Goal: Task Accomplishment & Management: Complete application form

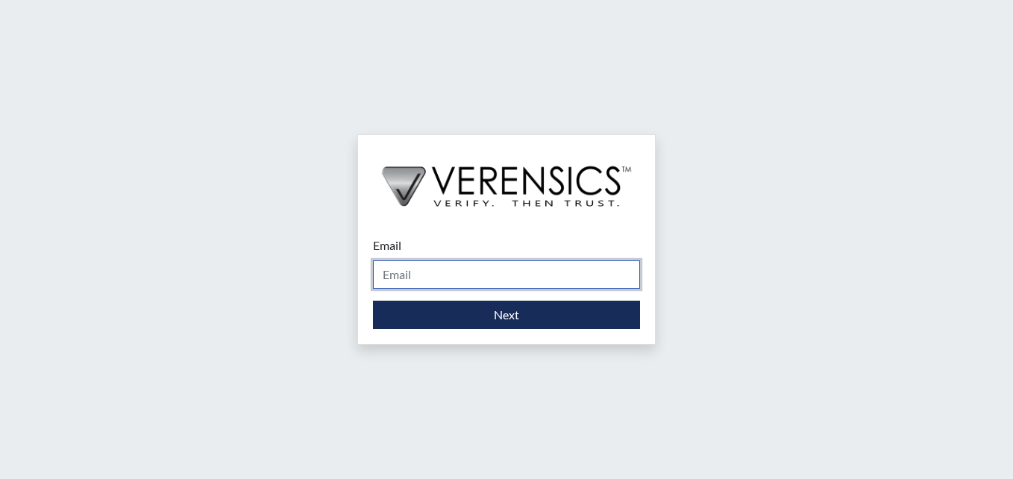
click at [446, 284] on input "Email" at bounding box center [506, 274] width 267 height 28
type input "[PERSON_NAME][EMAIL_ADDRESS][PERSON_NAME][DOMAIN_NAME]"
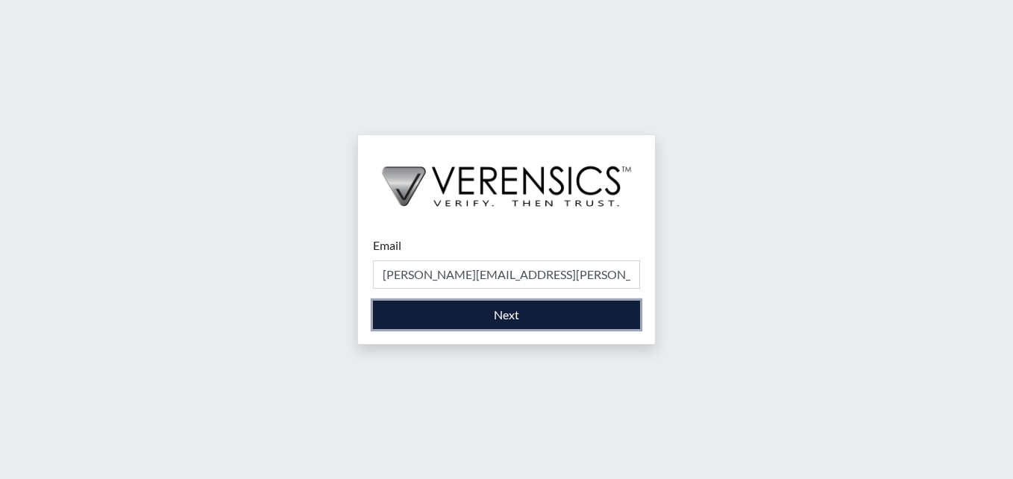
click at [535, 320] on button "Next" at bounding box center [506, 315] width 267 height 28
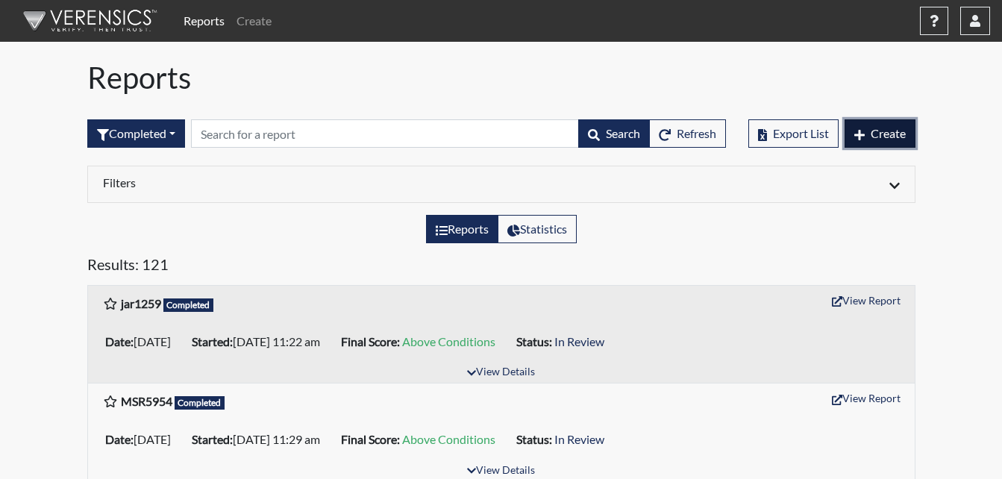
click at [904, 128] on span "Create" at bounding box center [888, 133] width 35 height 14
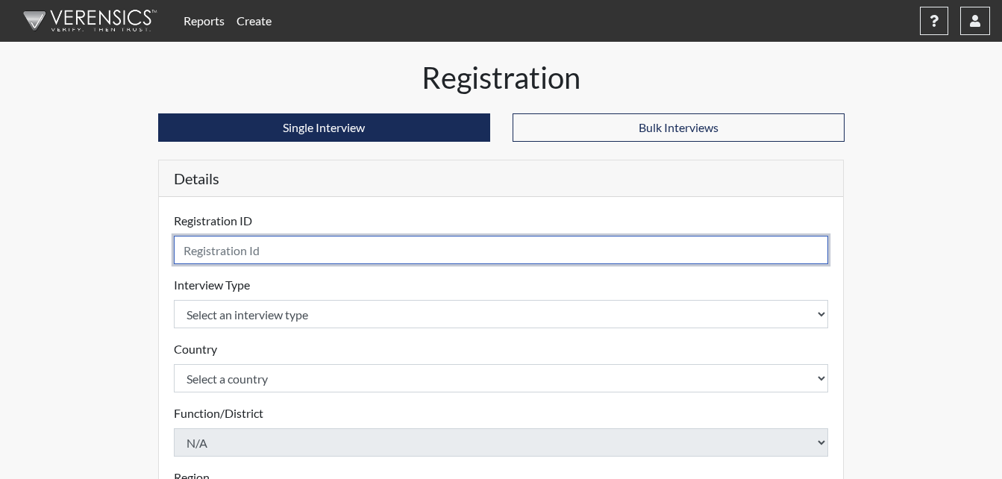
click at [355, 242] on input "text" at bounding box center [501, 250] width 655 height 28
type input "pja1235"
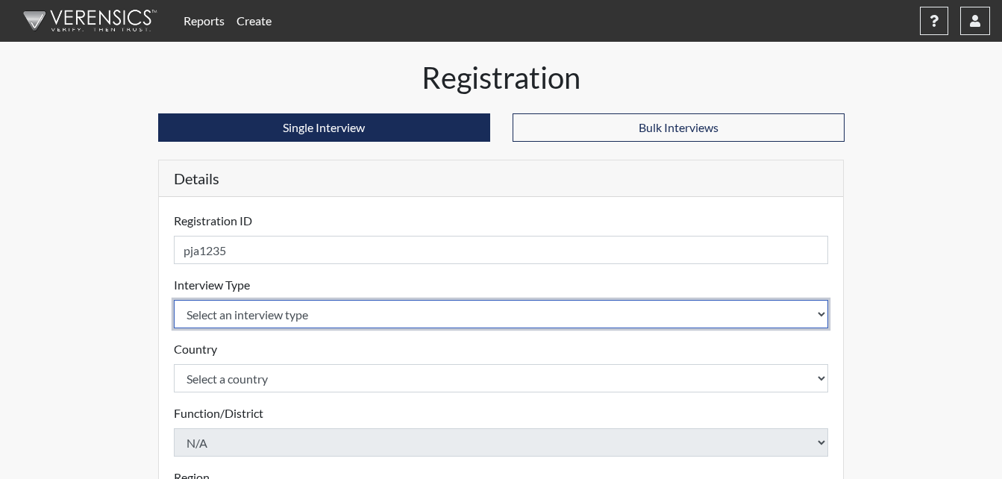
click at [460, 319] on select "Select an interview type Corrections Pre-Employment" at bounding box center [501, 314] width 655 height 28
select select "ff733e93-e1bf-11ea-9c9f-0eff0cf7eb8f"
click at [174, 300] on select "Select an interview type Corrections Pre-Employment" at bounding box center [501, 314] width 655 height 28
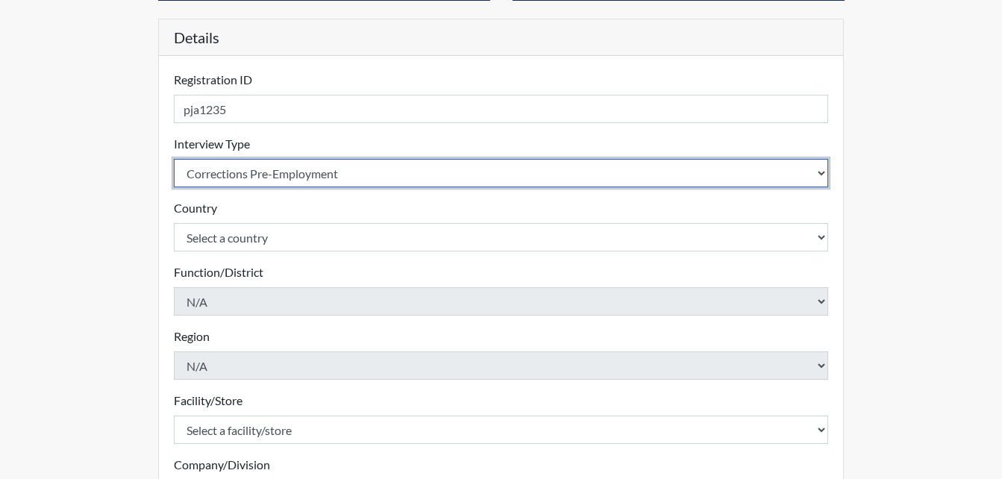
scroll to position [224, 0]
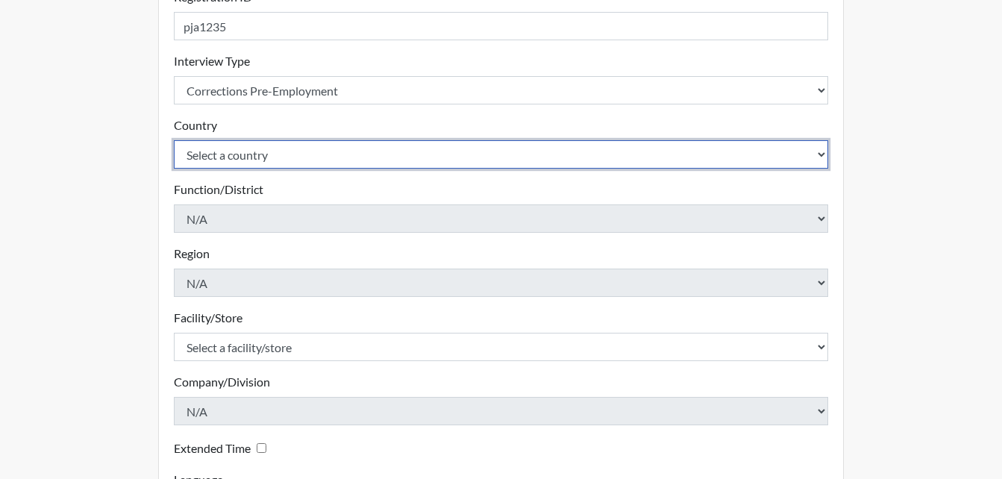
click at [470, 151] on select "Select a country [GEOGRAPHIC_DATA] [GEOGRAPHIC_DATA]" at bounding box center [501, 154] width 655 height 28
select select "united-states-of-[GEOGRAPHIC_DATA]"
click at [174, 140] on select "Select a country [GEOGRAPHIC_DATA] [GEOGRAPHIC_DATA]" at bounding box center [501, 154] width 655 height 28
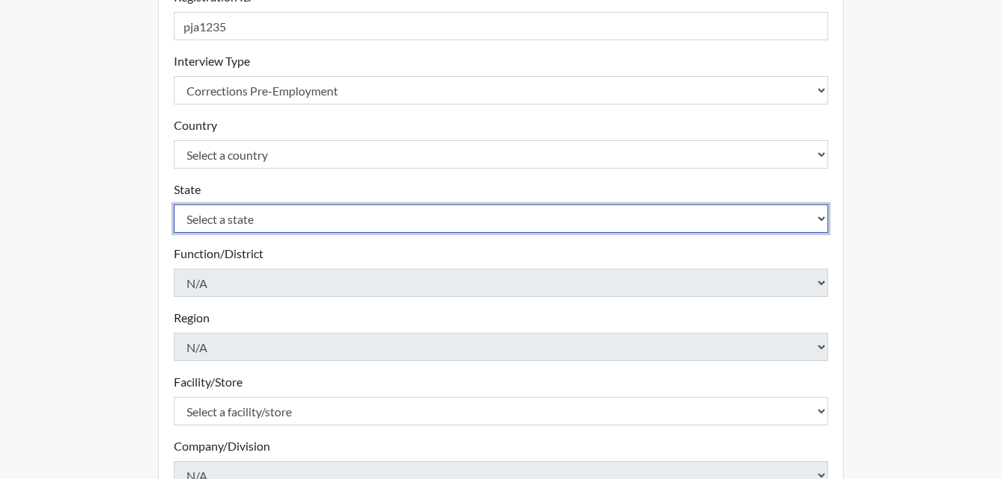
click at [475, 222] on select "Select a state [US_STATE] [US_STATE] [US_STATE] [US_STATE] [US_STATE] [US_STATE…" at bounding box center [501, 218] width 655 height 28
select select "GA"
click at [174, 204] on select "Select a state [US_STATE] [US_STATE] [US_STATE] [US_STATE] [US_STATE] [US_STATE…" at bounding box center [501, 218] width 655 height 28
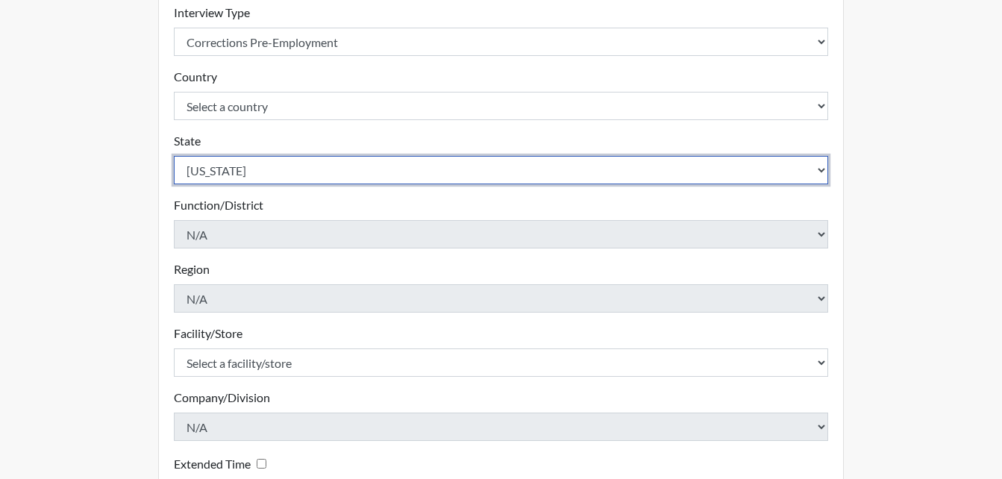
scroll to position [298, 0]
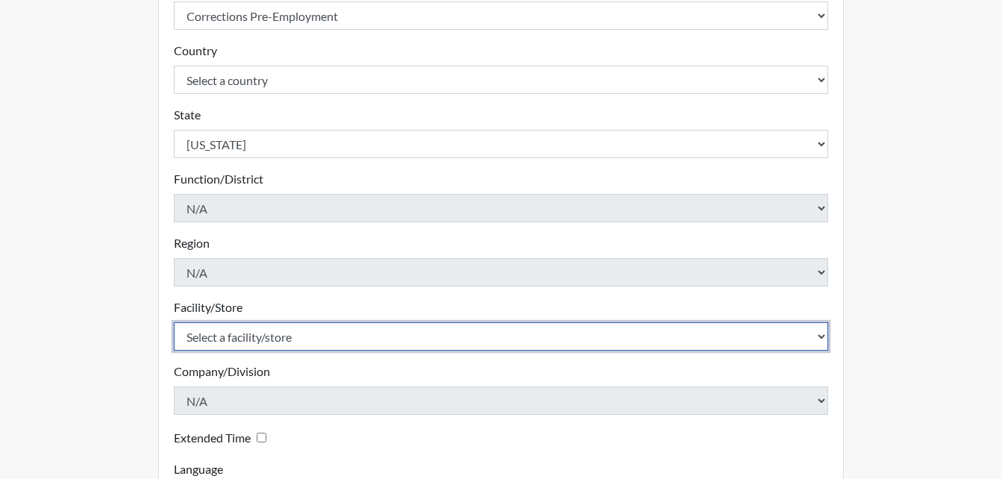
click at [359, 337] on select "Select a facility/store [PERSON_NAME] ITF [PERSON_NAME] PDC [PERSON_NAME]" at bounding box center [501, 336] width 655 height 28
select select "bcc861db-30ac-4530-8f11-93c8e4ad22de"
click at [174, 322] on select "Select a facility/store [PERSON_NAME] ITF [PERSON_NAME] PDC [PERSON_NAME]" at bounding box center [501, 336] width 655 height 28
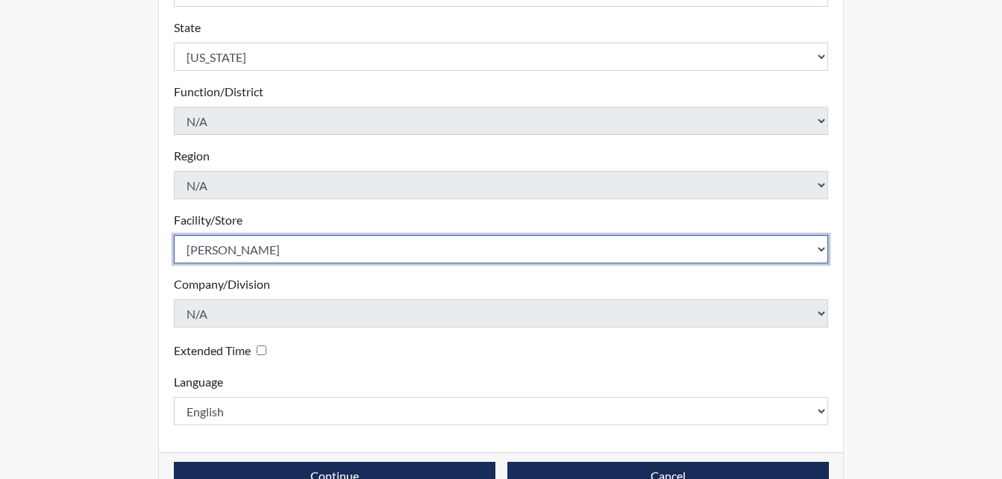
scroll to position [425, 0]
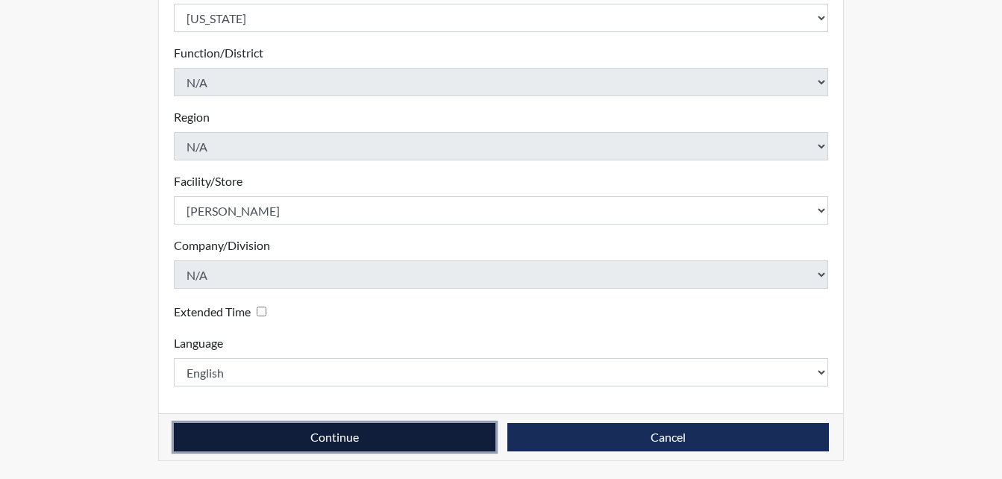
click at [445, 434] on button "Continue" at bounding box center [335, 437] width 322 height 28
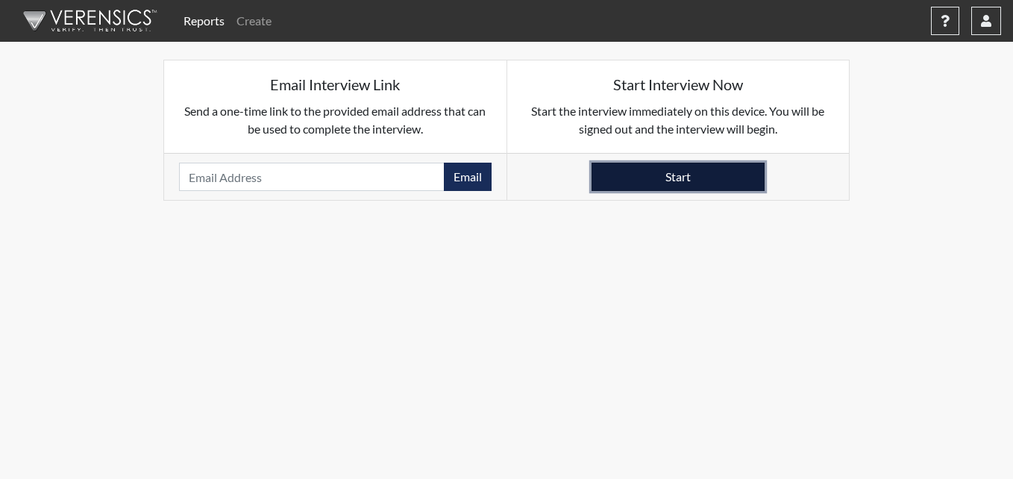
click at [695, 178] on button "Start" at bounding box center [678, 177] width 173 height 28
